Goal: Check status

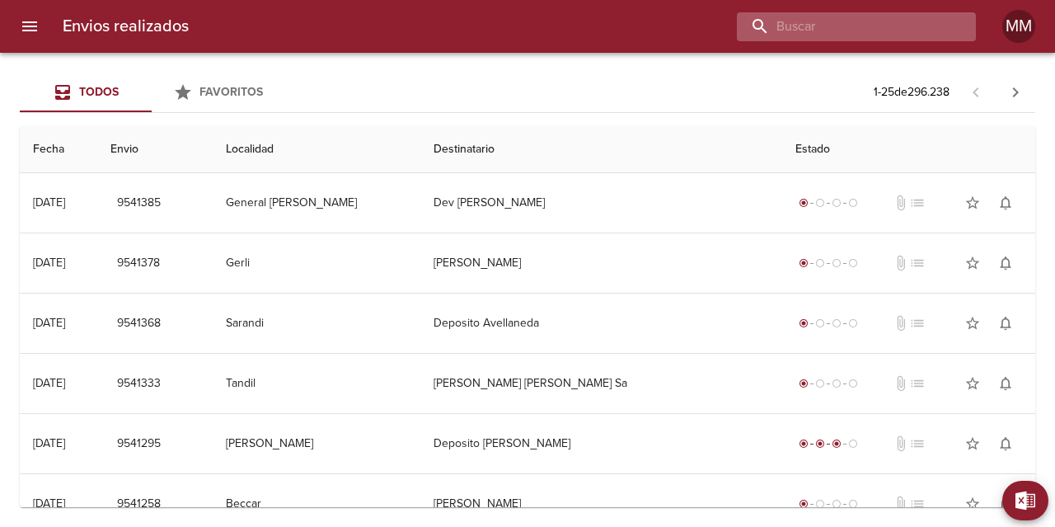
paste input "[PERSON_NAME]"
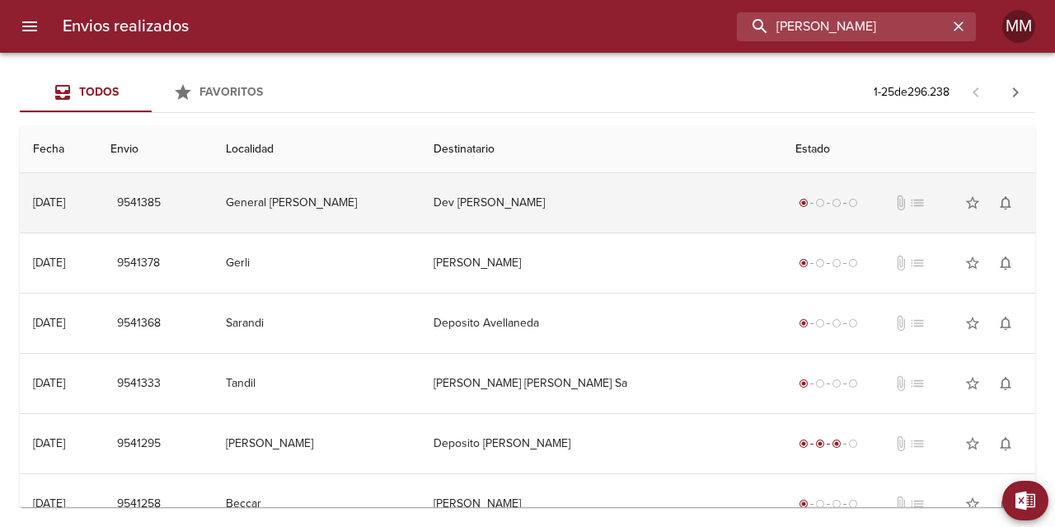
type input "[PERSON_NAME]"
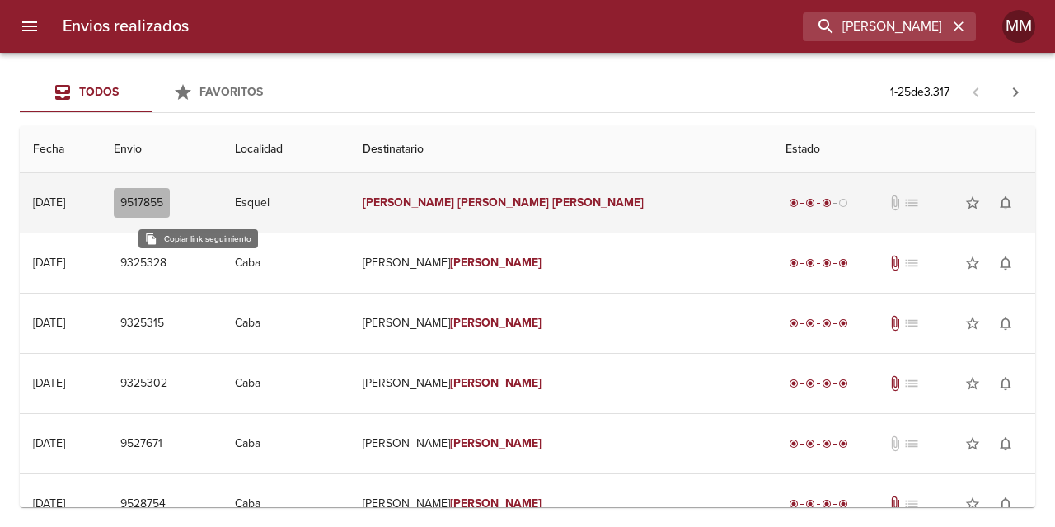
click at [163, 198] on span "9517855" at bounding box center [141, 203] width 43 height 21
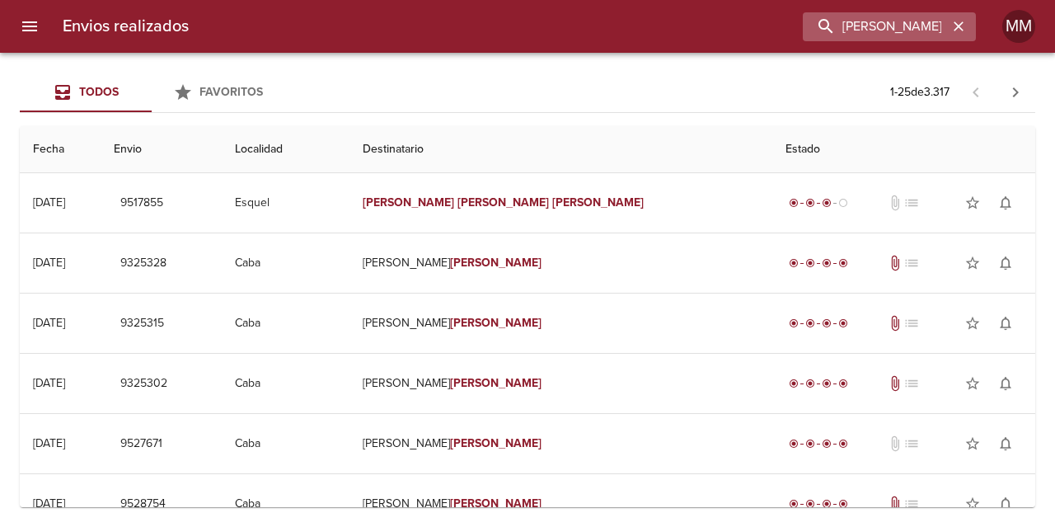
drag, startPoint x: 960, startPoint y: 28, endPoint x: 949, endPoint y: 21, distance: 12.6
click at [960, 26] on icon "button" at bounding box center [959, 26] width 10 height 10
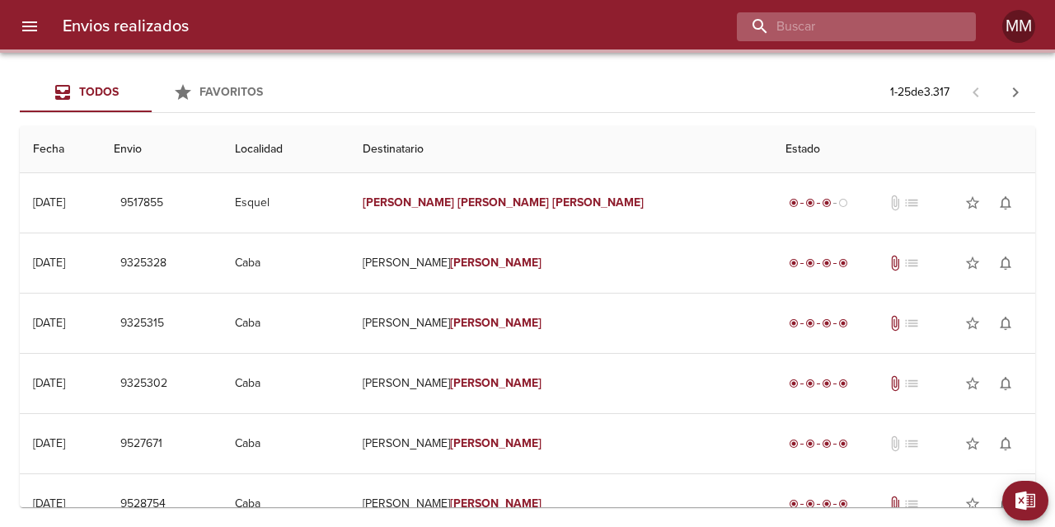
click at [896, 26] on input "buscar" at bounding box center [842, 26] width 211 height 29
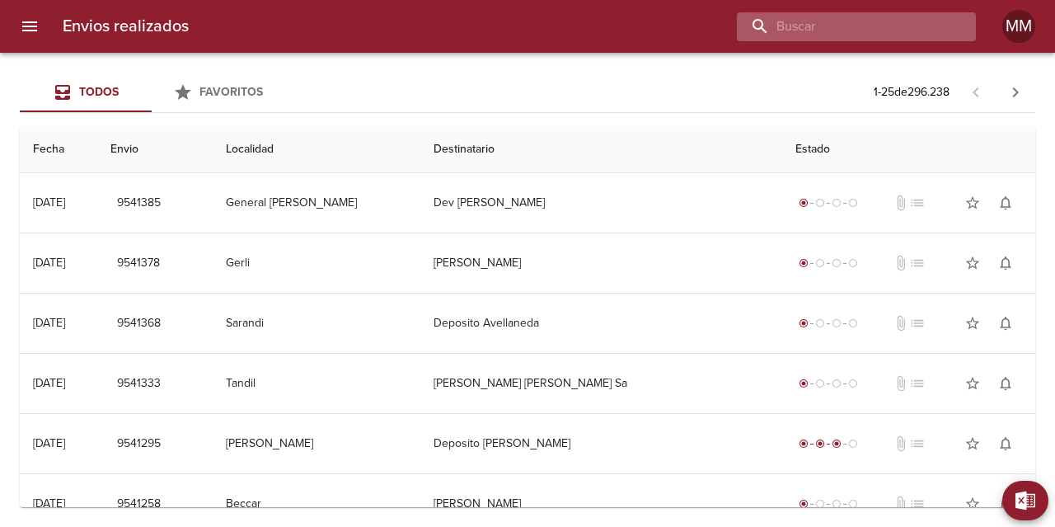
paste input "[PERSON_NAME] [PERSON_NAME] Solar"
type input "[PERSON_NAME] [PERSON_NAME] Solar"
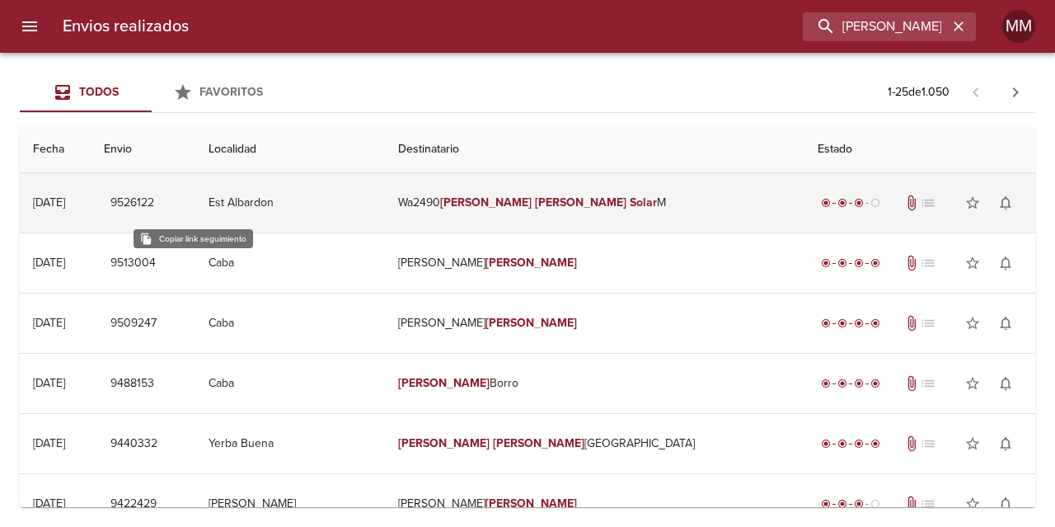
click at [154, 209] on span "9526122" at bounding box center [132, 203] width 44 height 21
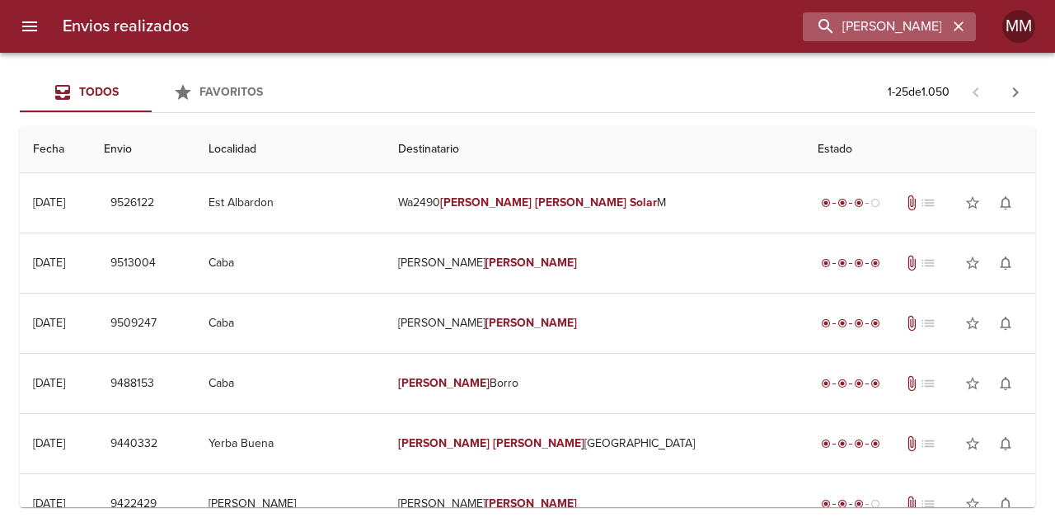
drag, startPoint x: 961, startPoint y: 24, endPoint x: 944, endPoint y: 22, distance: 17.4
click at [961, 23] on icon "button" at bounding box center [959, 26] width 10 height 10
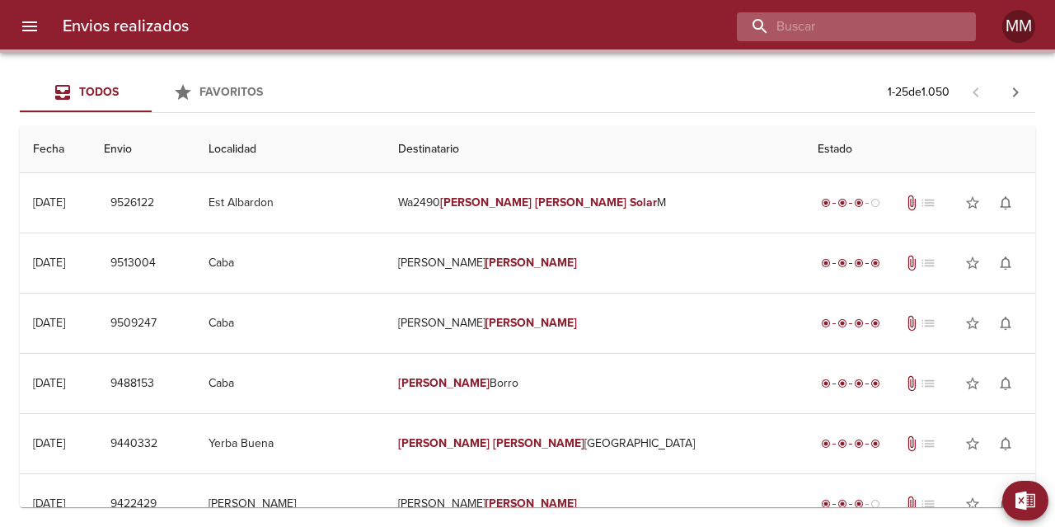
click at [899, 26] on input "buscar" at bounding box center [842, 26] width 211 height 29
paste input "9519226"
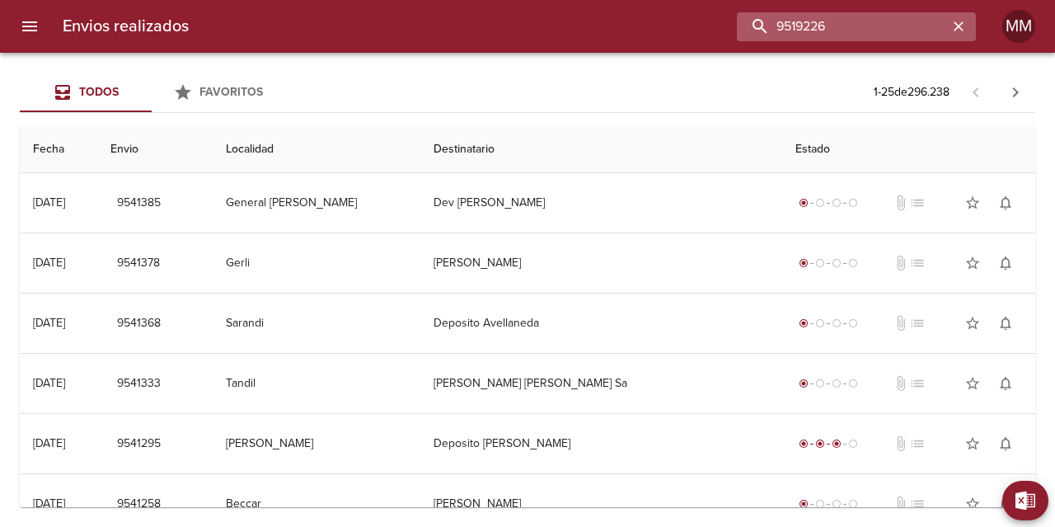
type input "9519226"
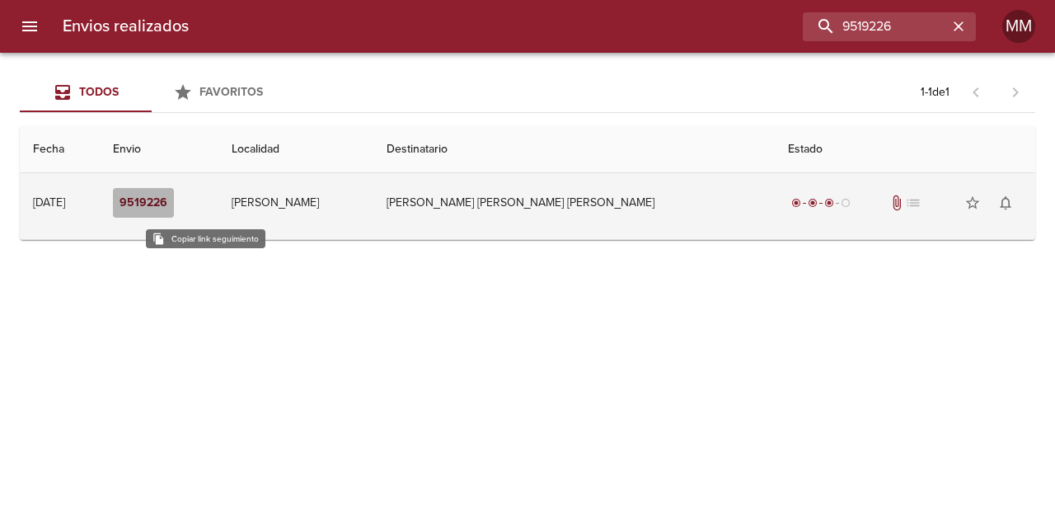
click at [167, 195] on em "9519226" at bounding box center [144, 203] width 48 height 21
